Goal: Find specific page/section: Find specific page/section

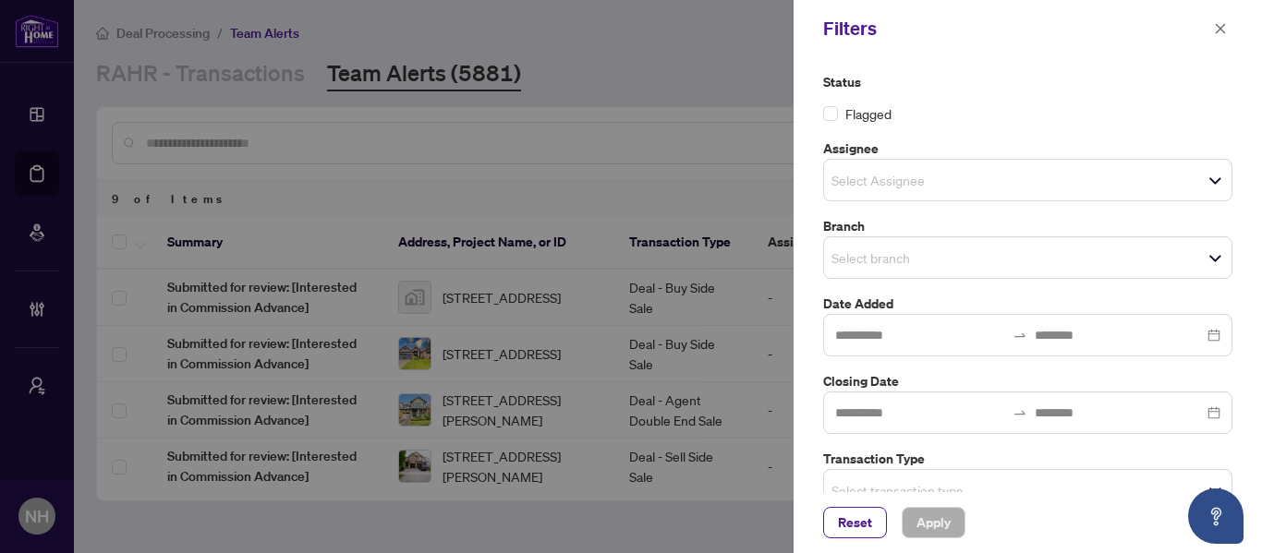
click at [1216, 25] on icon "close" at bounding box center [1221, 28] width 10 height 10
click at [1217, 25] on icon "close" at bounding box center [1221, 28] width 10 height 10
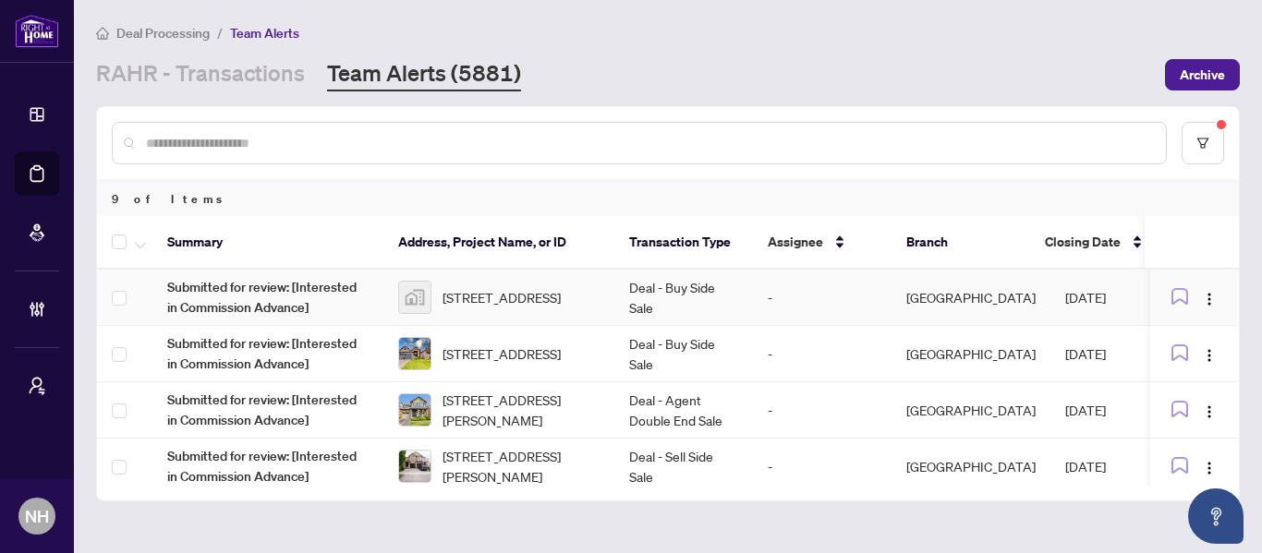
click at [681, 304] on td "Deal - Buy Side Sale" at bounding box center [683, 298] width 139 height 56
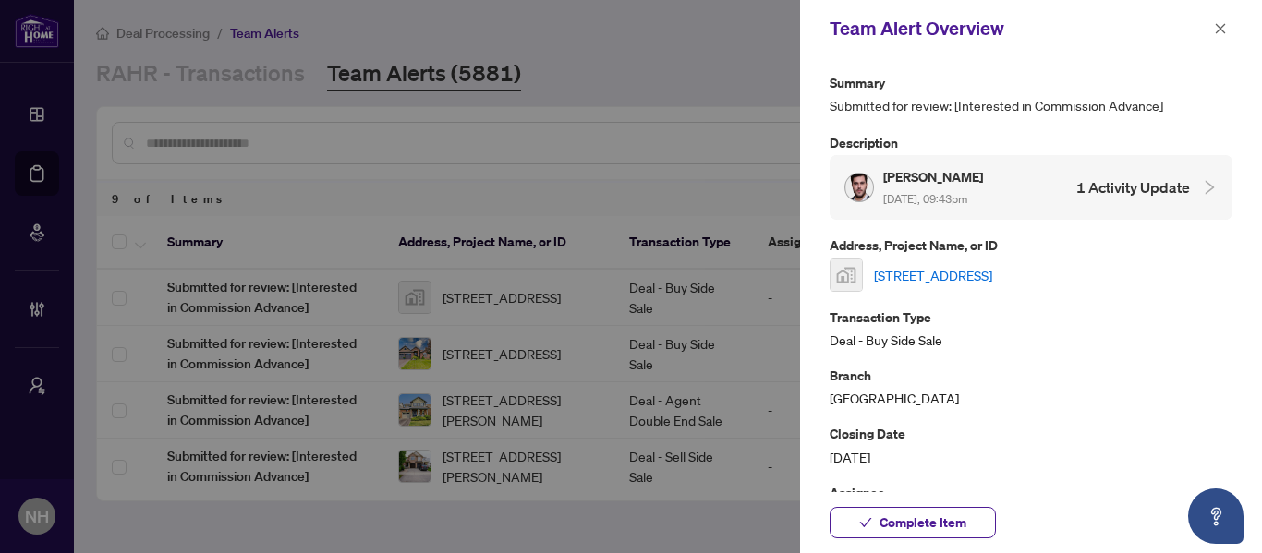
click at [963, 266] on link "[STREET_ADDRESS]" at bounding box center [933, 275] width 118 height 20
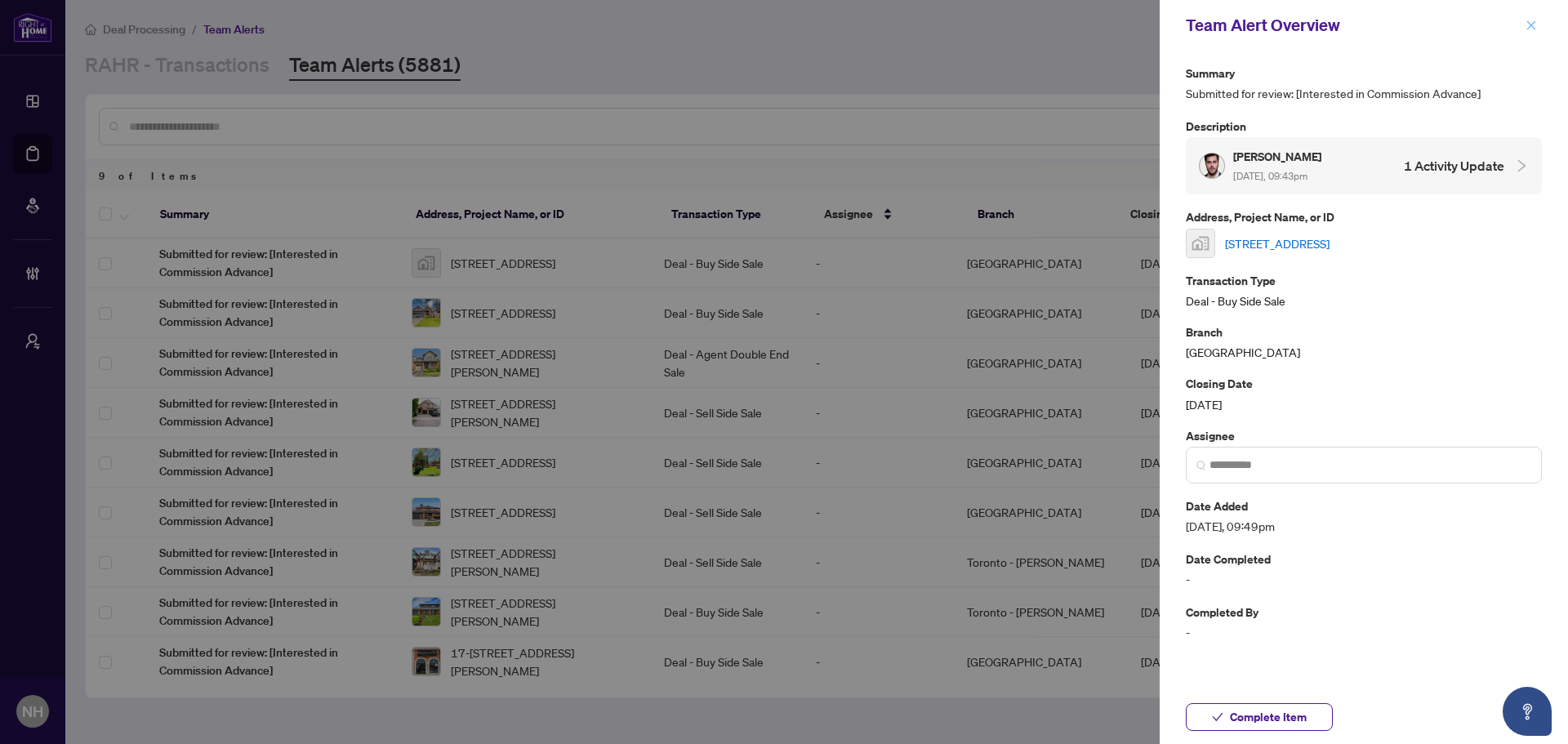
click at [1115, 22] on icon "close" at bounding box center [1531, 25] width 11 height 11
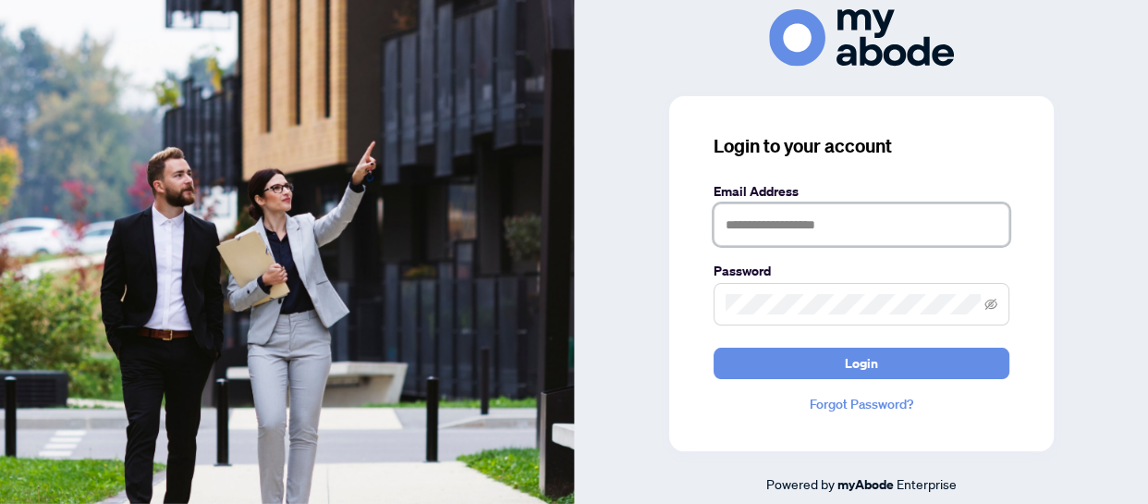
type input "**********"
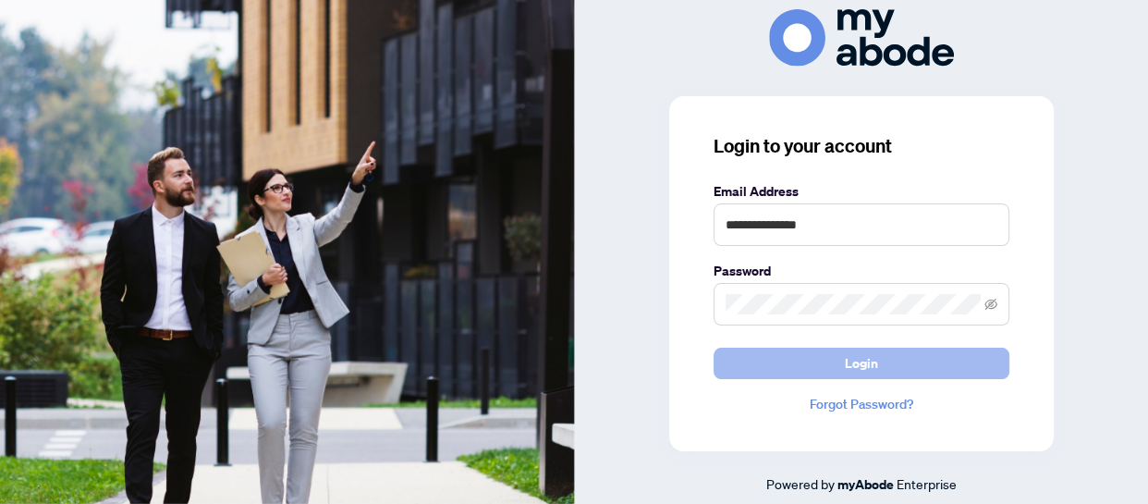
drag, startPoint x: 915, startPoint y: 360, endPoint x: 914, endPoint y: 346, distance: 13.9
click at [915, 361] on button "Login" at bounding box center [861, 362] width 296 height 31
